Goal: Navigation & Orientation: Find specific page/section

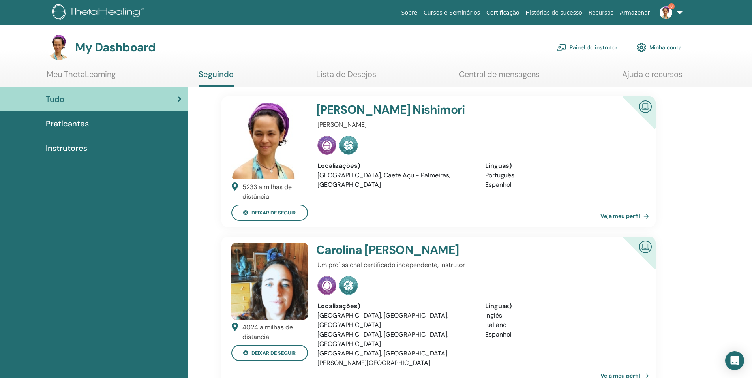
click at [589, 45] on link "Painel do instrutor" at bounding box center [587, 47] width 60 height 17
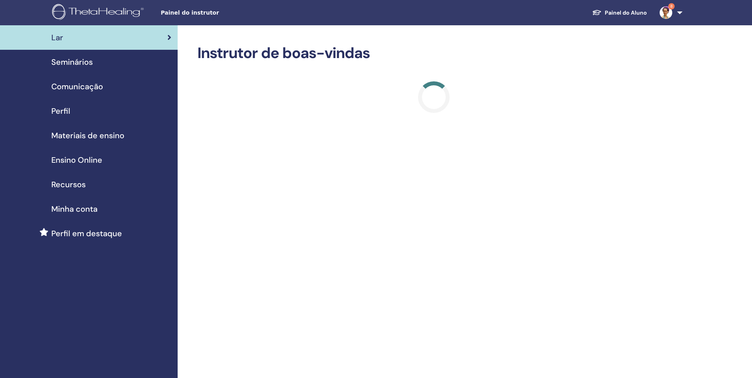
click at [95, 65] on div "Seminários" at bounding box center [88, 62] width 165 height 12
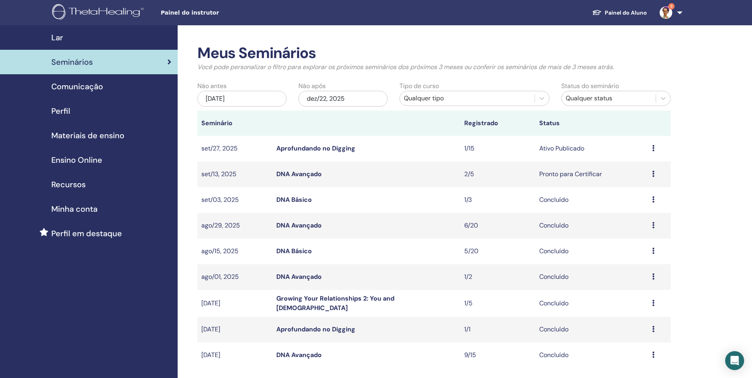
click at [305, 148] on link "Aprofundando no Digging" at bounding box center [316, 148] width 79 height 8
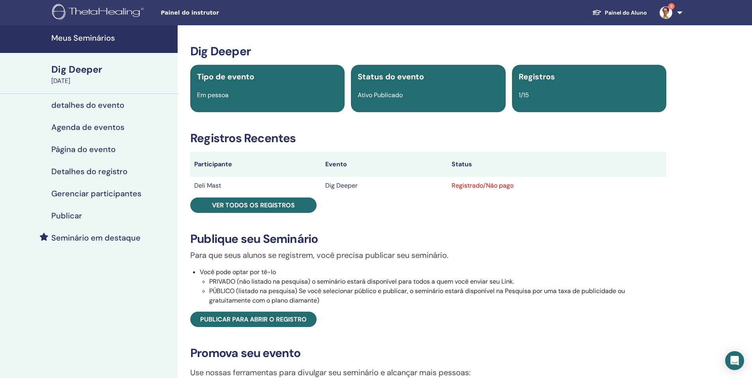
click at [647, 199] on div "Dig Deeper Tipo de evento Em pessoa Status do evento Ativo Publicado Registros …" at bounding box center [428, 267] width 492 height 446
